Goal: Complete application form

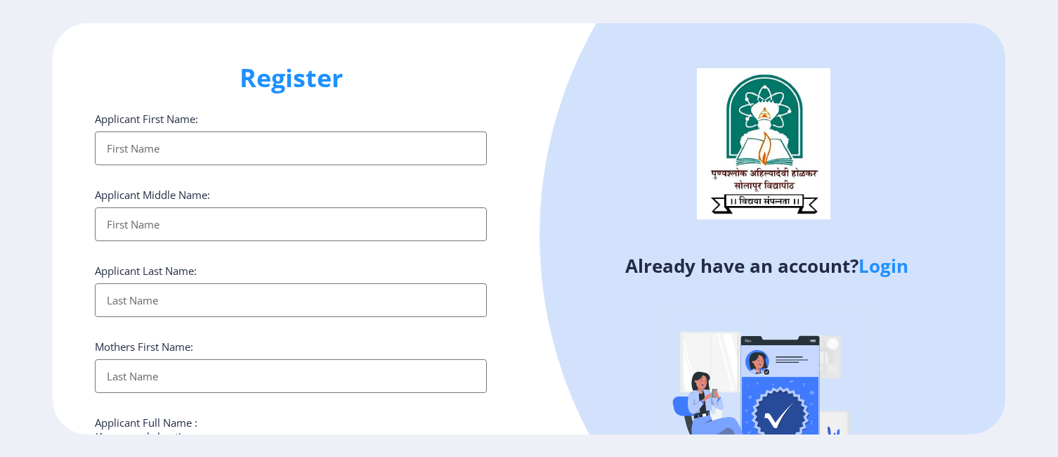
select select
click at [891, 270] on link "Login" at bounding box center [883, 265] width 50 height 25
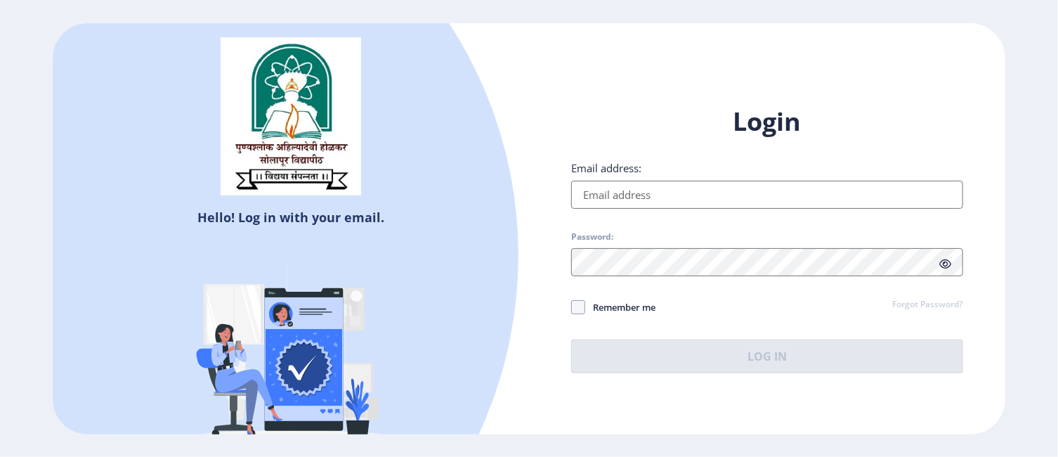
click at [652, 197] on input "Email address:" at bounding box center [767, 195] width 392 height 28
type input "[EMAIL_ADDRESS][DOMAIN_NAME]"
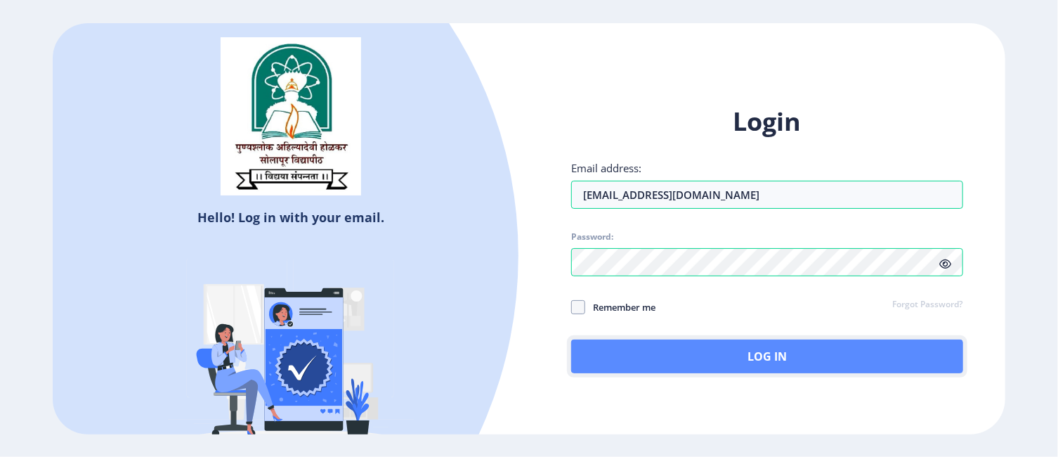
click at [756, 356] on button "Log In" at bounding box center [767, 356] width 392 height 34
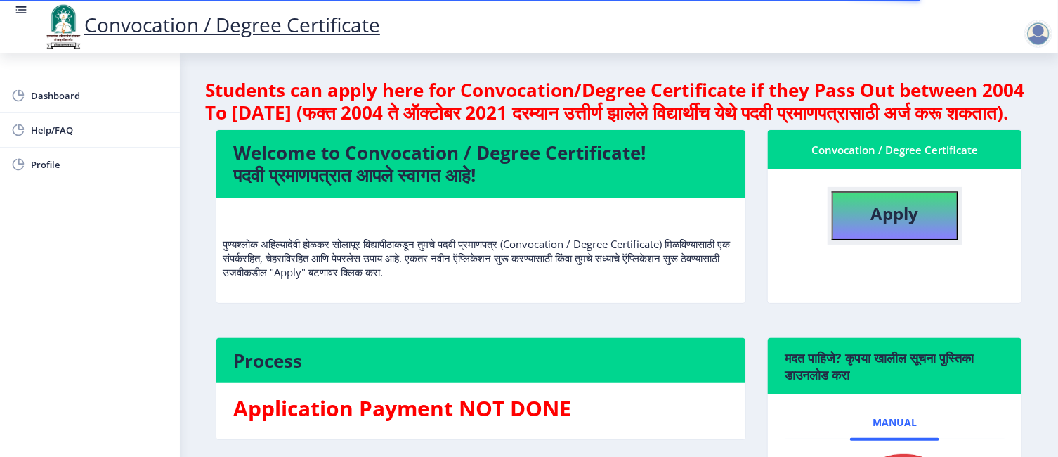
click at [881, 225] on b "Apply" at bounding box center [895, 213] width 48 height 23
select select
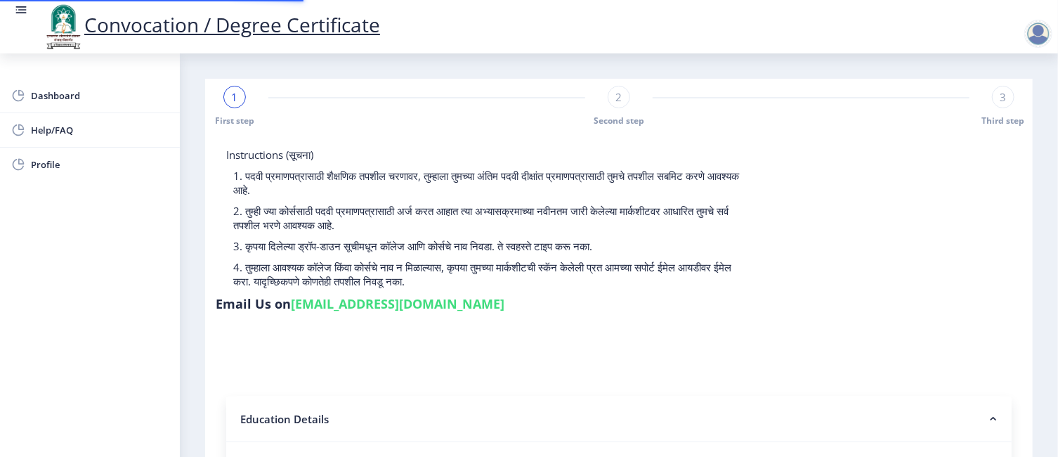
type input "2010032500364234"
select select "Regular"
select select "2015"
select select "March"
select select "FIRST CLASS"
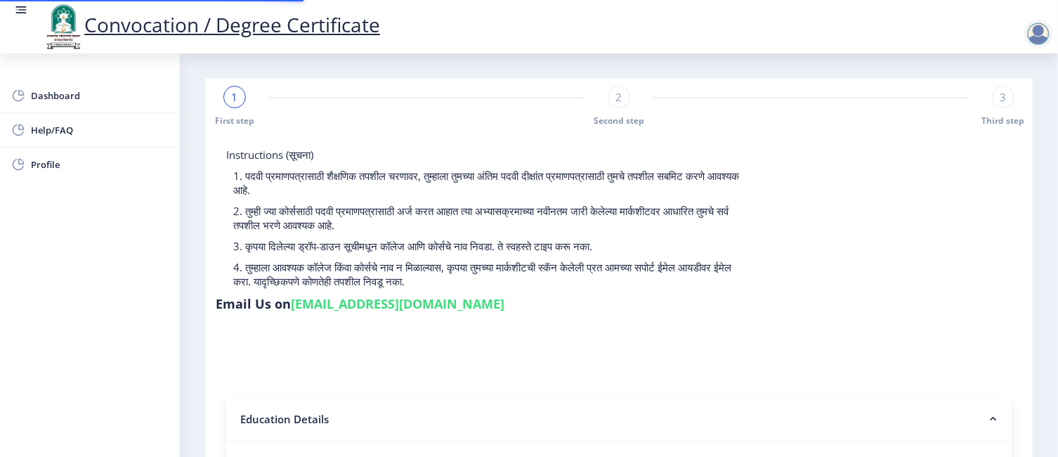
type input "114767"
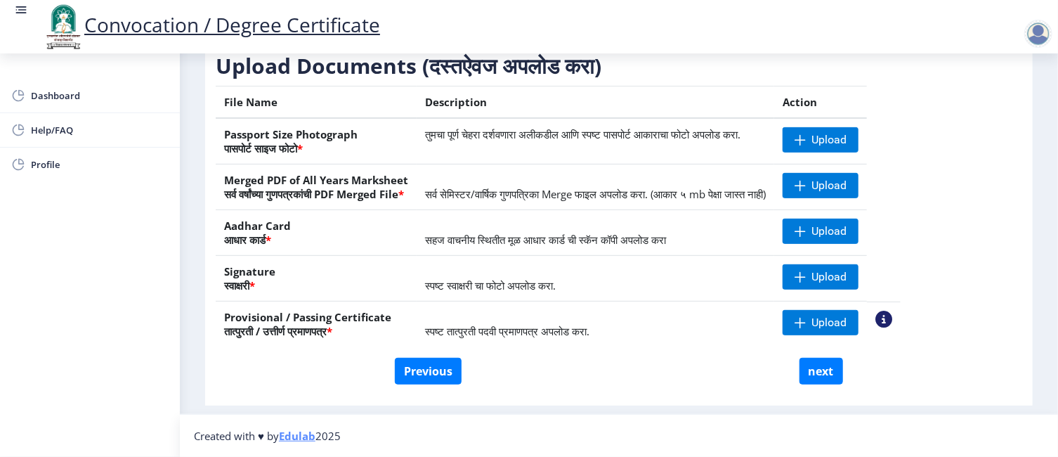
scroll to position [223, 0]
click at [1042, 30] on div at bounding box center [1038, 34] width 28 height 28
click at [973, 70] on span "Log out" at bounding box center [957, 71] width 90 height 17
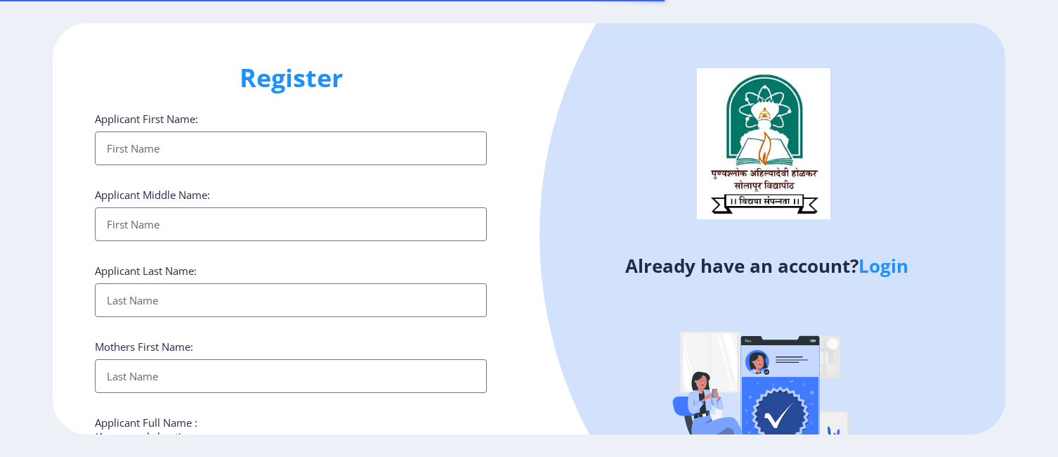
select select
